Goal: Find specific page/section: Find specific page/section

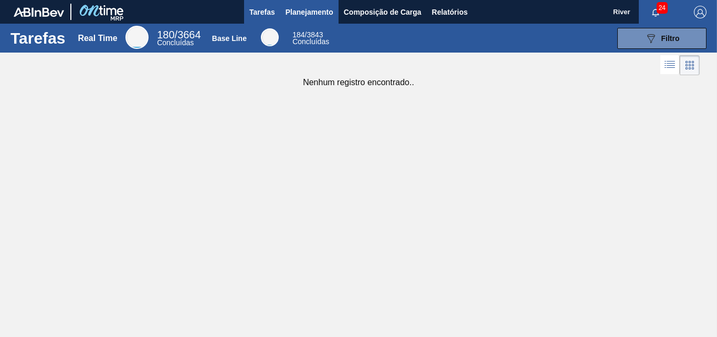
click at [318, 13] on span "Planejamento" at bounding box center [310, 12] width 48 height 13
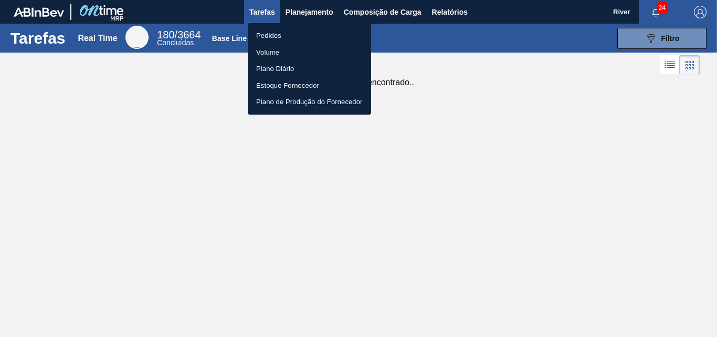
click at [268, 34] on li "Pedidos" at bounding box center [309, 35] width 123 height 17
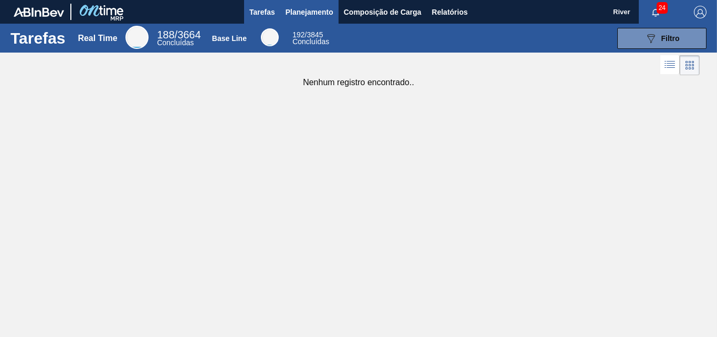
click at [306, 9] on span "Planejamento" at bounding box center [310, 12] width 48 height 13
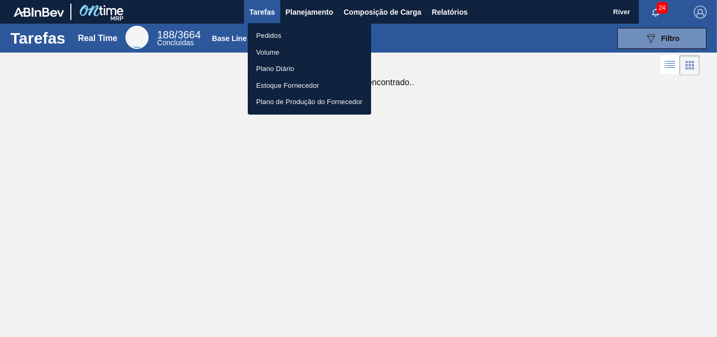
click at [268, 32] on li "Pedidos" at bounding box center [309, 35] width 123 height 17
